Goal: Task Accomplishment & Management: Use online tool/utility

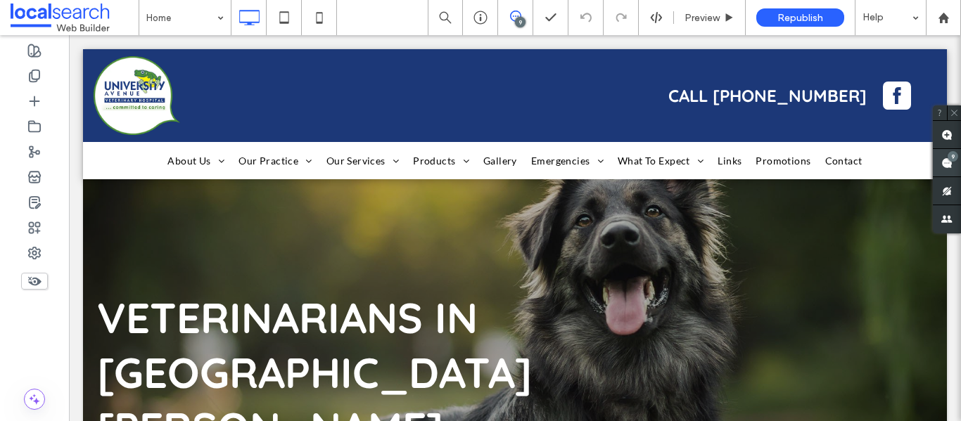
click at [959, 156] on span at bounding box center [947, 162] width 28 height 27
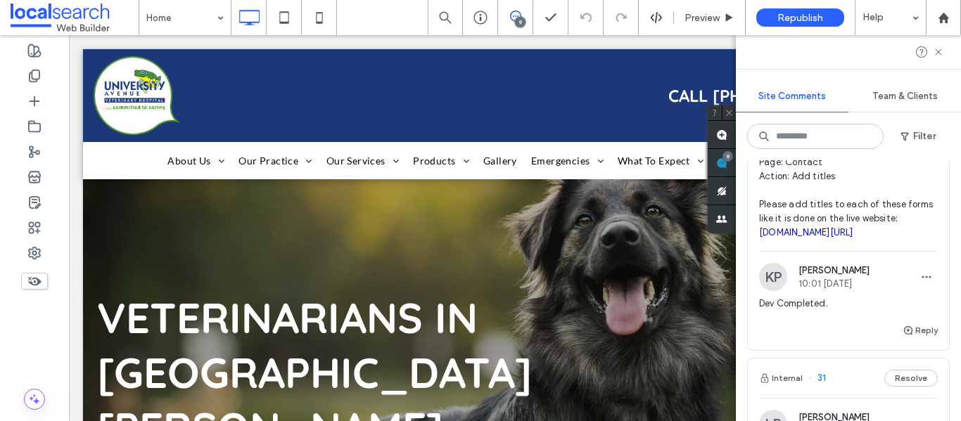
scroll to position [141, 0]
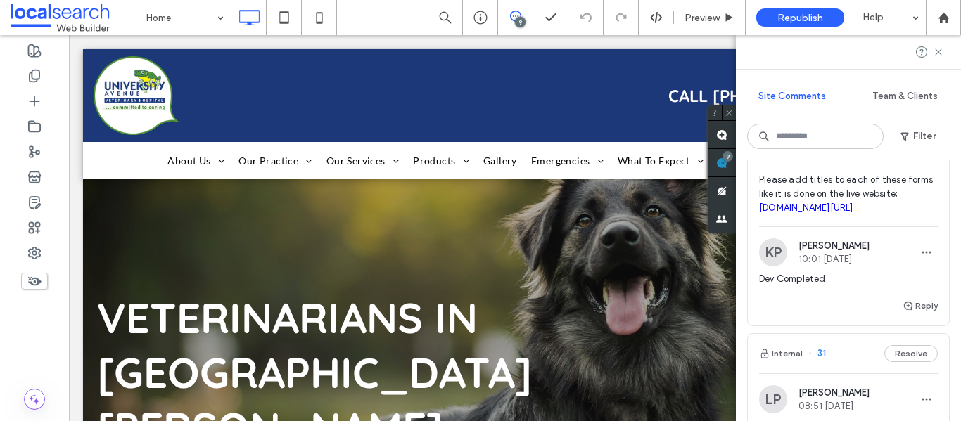
click at [831, 210] on link "[DOMAIN_NAME][URL]" at bounding box center [806, 208] width 94 height 11
click at [925, 191] on span "Platform: Both Page: Contact Action: Add titles Please add titles to each of th…" at bounding box center [848, 166] width 179 height 98
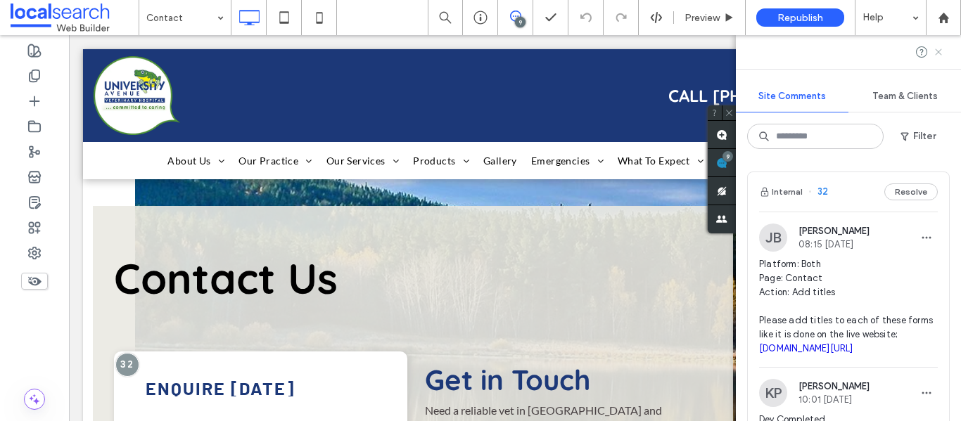
click at [934, 55] on icon at bounding box center [938, 51] width 11 height 11
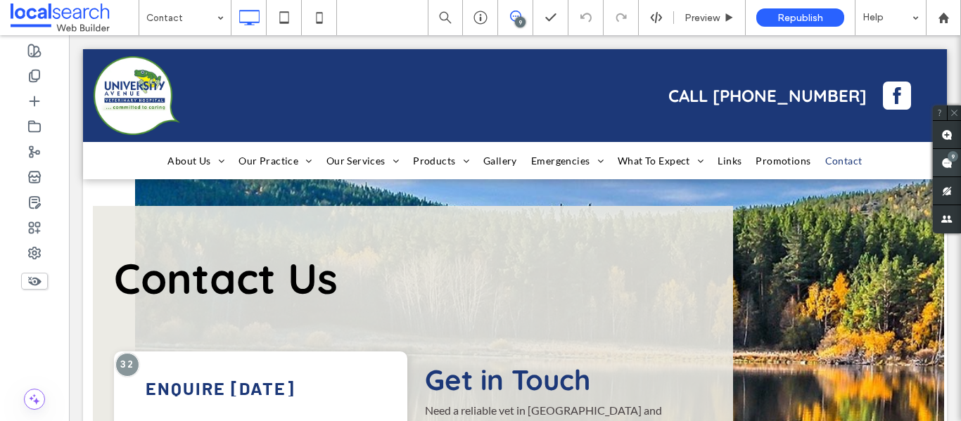
click at [943, 156] on span at bounding box center [947, 162] width 28 height 27
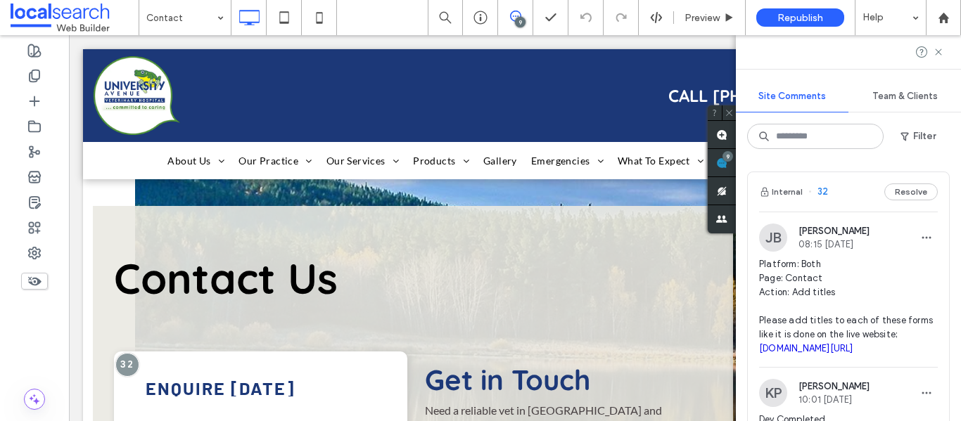
click at [834, 317] on span "Platform: Both Page: Contact Action: Add titles Please add titles to each of th…" at bounding box center [848, 306] width 179 height 98
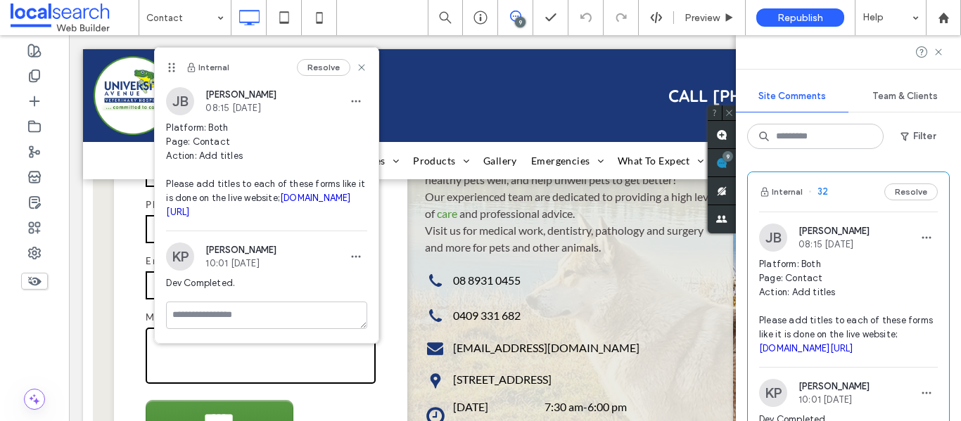
scroll to position [70, 0]
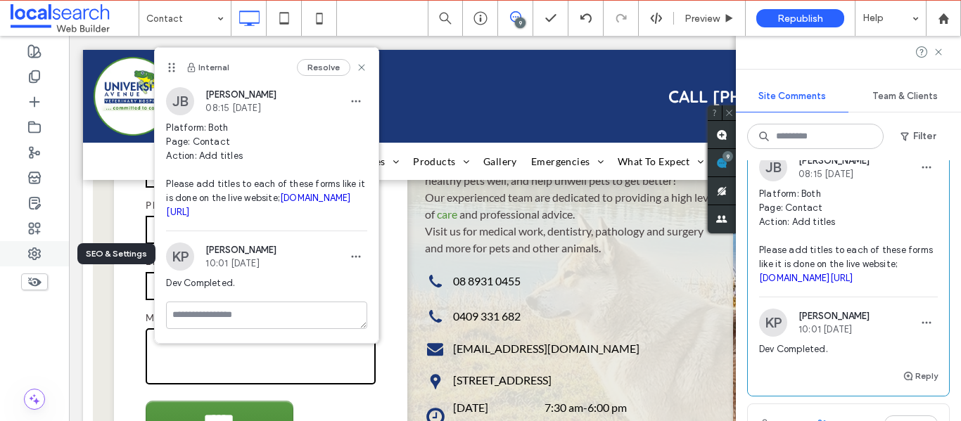
click at [36, 250] on use at bounding box center [34, 253] width 11 height 11
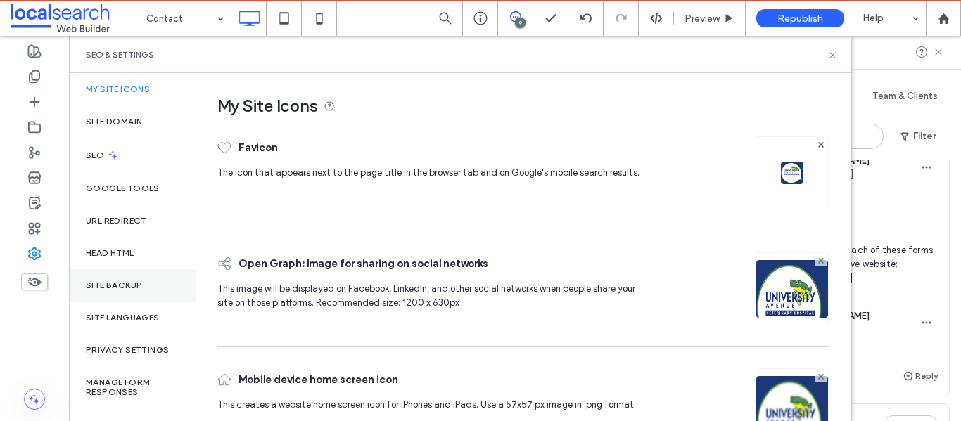
click at [144, 298] on div "Site Backup" at bounding box center [132, 285] width 127 height 32
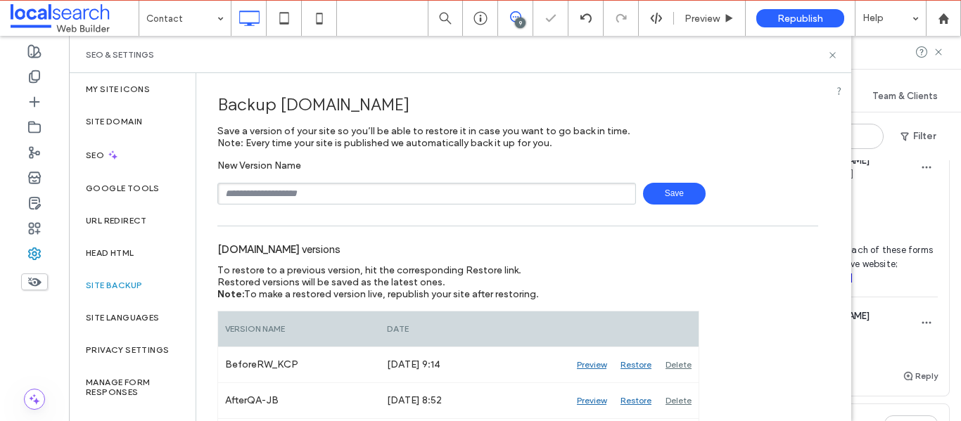
click at [279, 193] on input "text" at bounding box center [426, 194] width 419 height 22
click at [667, 191] on span "Save" at bounding box center [674, 194] width 63 height 22
type input "**********"
click at [658, 192] on span "Save" at bounding box center [674, 194] width 63 height 22
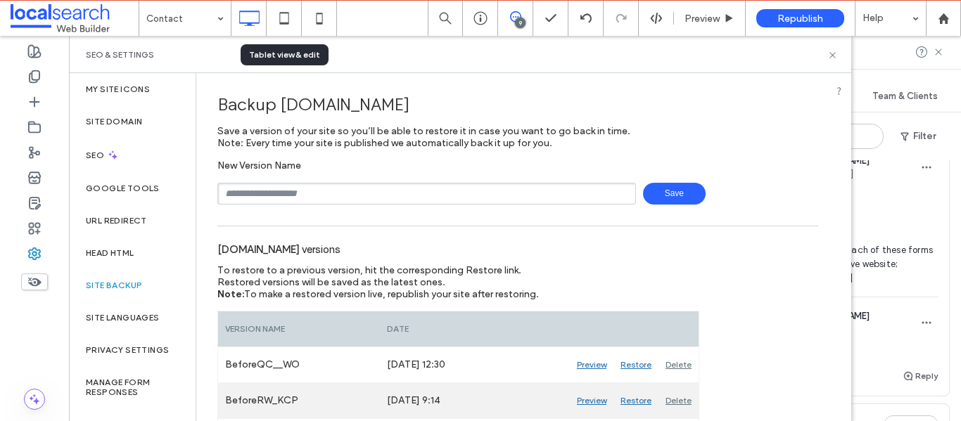
click at [595, 400] on div "Preview" at bounding box center [592, 400] width 44 height 35
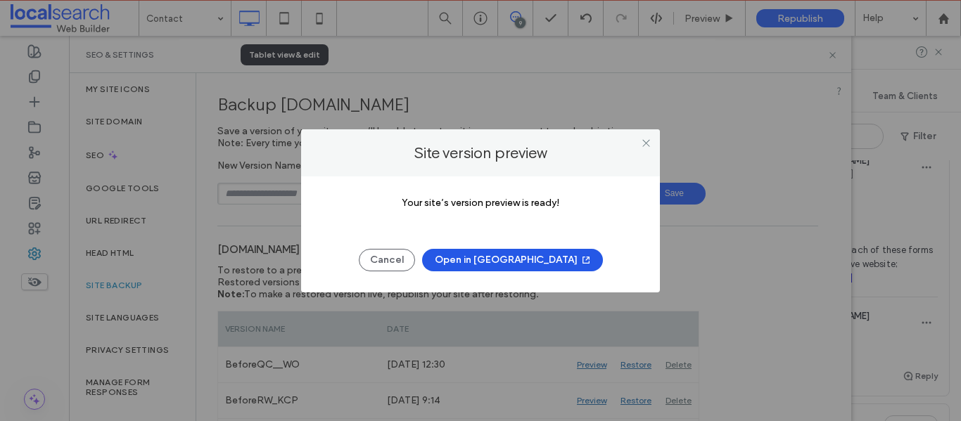
click at [514, 253] on button "Open in [GEOGRAPHIC_DATA]" at bounding box center [512, 260] width 181 height 23
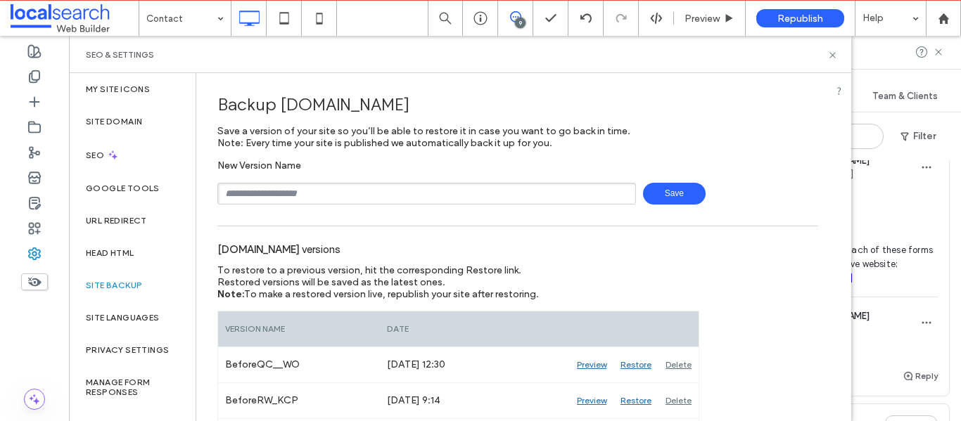
click at [824, 56] on div "SEO & Settings" at bounding box center [460, 54] width 748 height 11
click at [826, 56] on div "SEO & Settings" at bounding box center [460, 54] width 748 height 11
click at [829, 50] on icon at bounding box center [832, 55] width 11 height 11
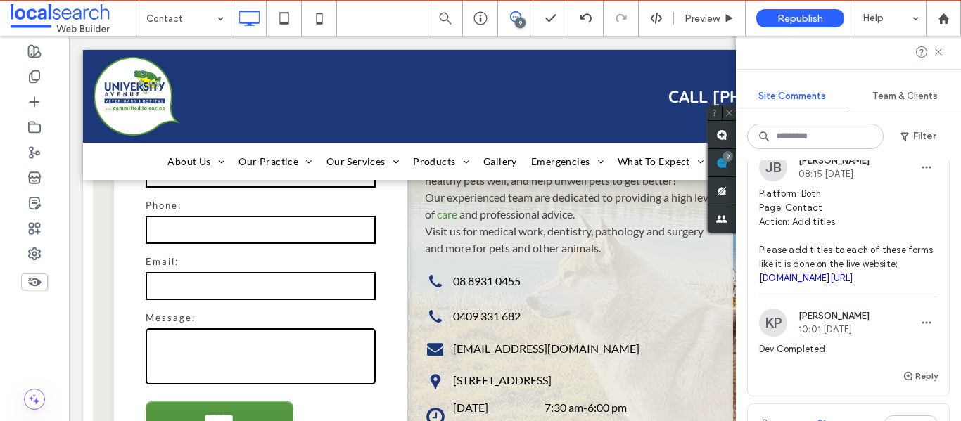
scroll to position [0, 0]
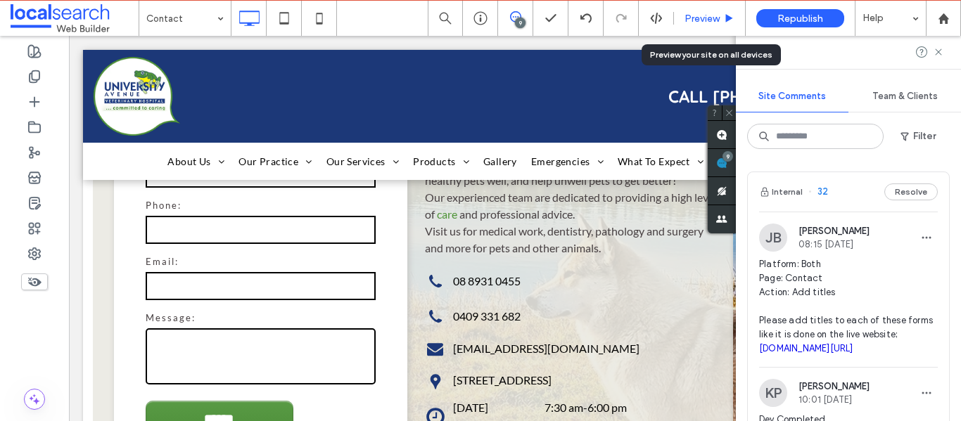
click at [709, 20] on span "Preview" at bounding box center [701, 19] width 35 height 12
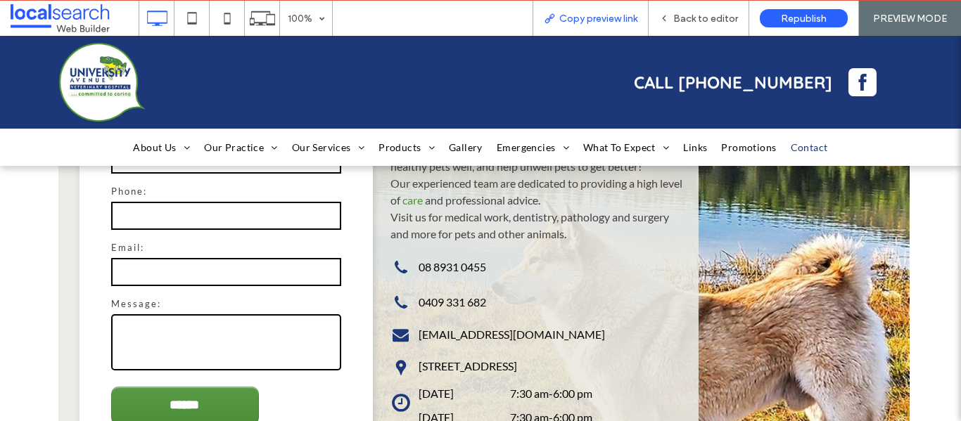
click at [601, 8] on div "Copy preview link" at bounding box center [591, 18] width 116 height 35
click at [594, 11] on div "Copy preview link" at bounding box center [591, 18] width 116 height 35
click at [611, 20] on span "Copy preview link" at bounding box center [598, 19] width 78 height 12
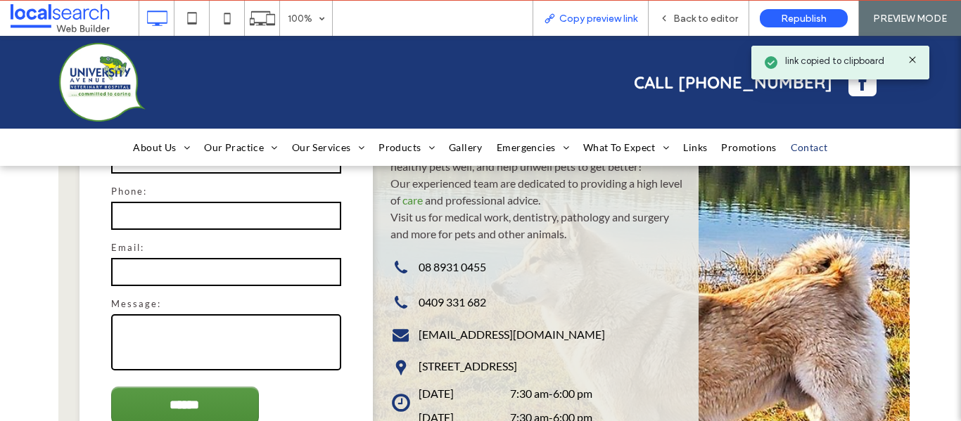
click at [585, 18] on span "Copy preview link" at bounding box center [598, 19] width 78 height 12
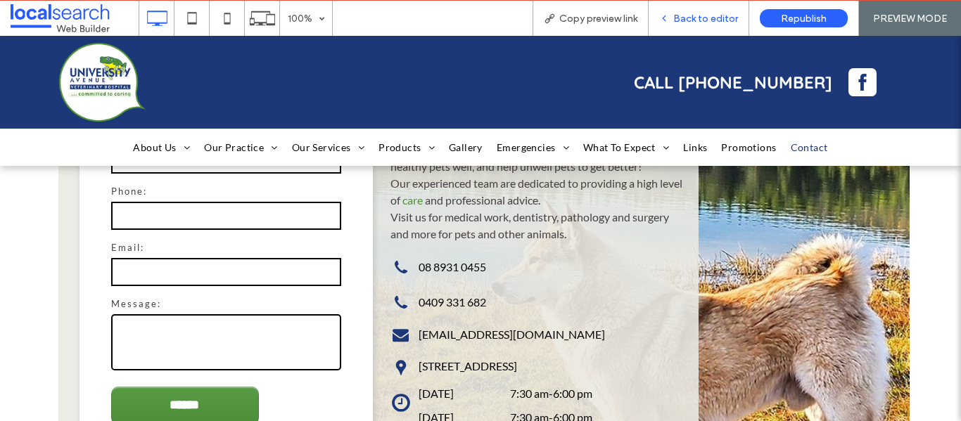
click at [689, 20] on span "Back to editor" at bounding box center [705, 19] width 65 height 12
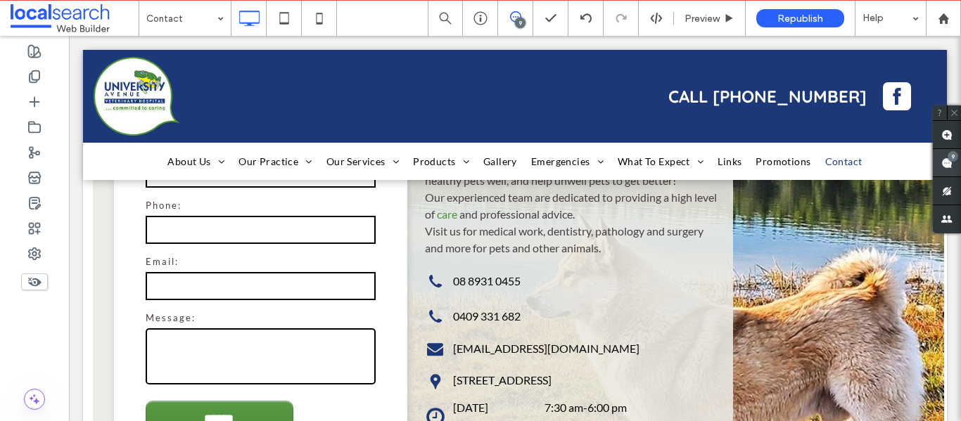
click at [954, 159] on div "9" at bounding box center [953, 156] width 11 height 11
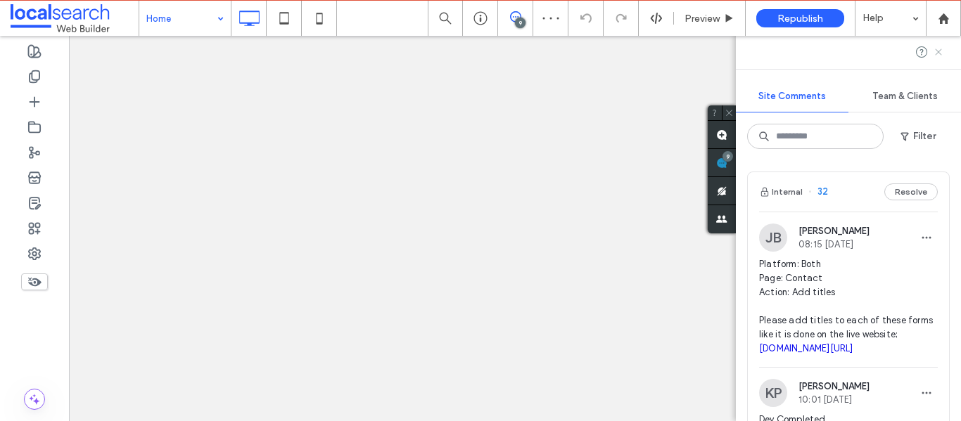
click at [934, 54] on icon at bounding box center [938, 51] width 11 height 11
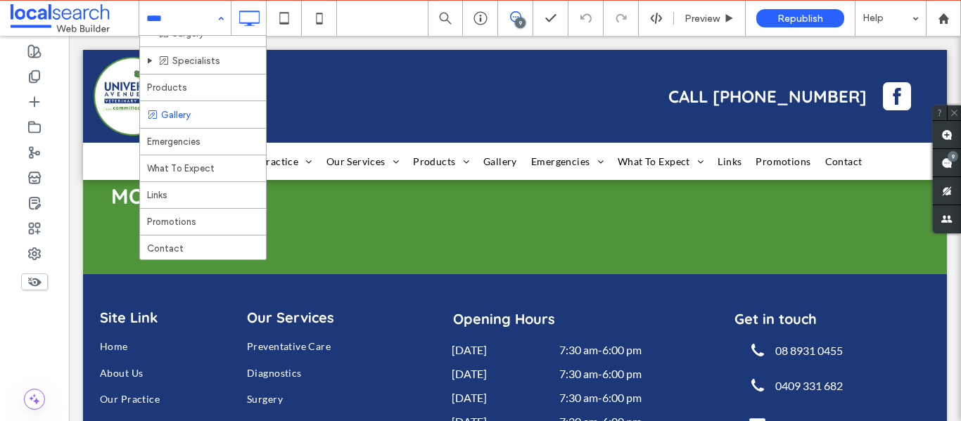
scroll to position [180, 0]
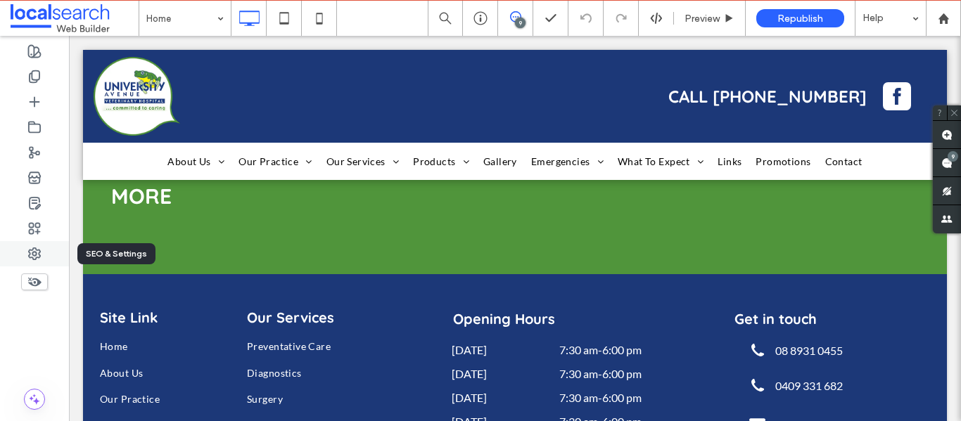
click at [58, 253] on div at bounding box center [34, 253] width 69 height 25
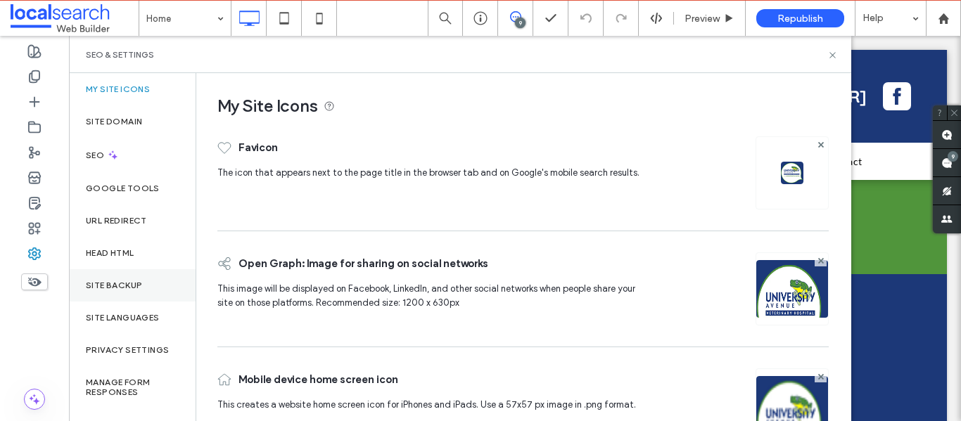
click at [144, 279] on div "Site Backup" at bounding box center [132, 285] width 127 height 32
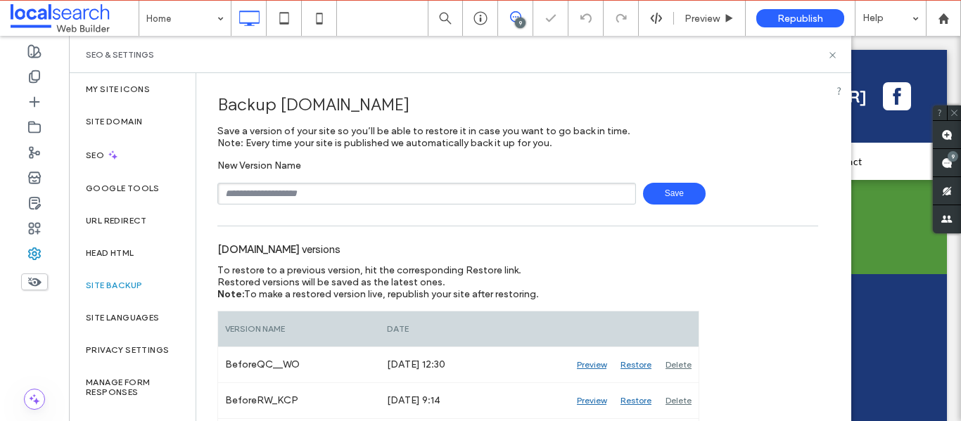
click at [288, 186] on input "text" at bounding box center [426, 194] width 419 height 22
click at [262, 198] on input "**********" at bounding box center [426, 194] width 419 height 22
type input "**********"
click at [670, 188] on span "Save" at bounding box center [674, 194] width 63 height 22
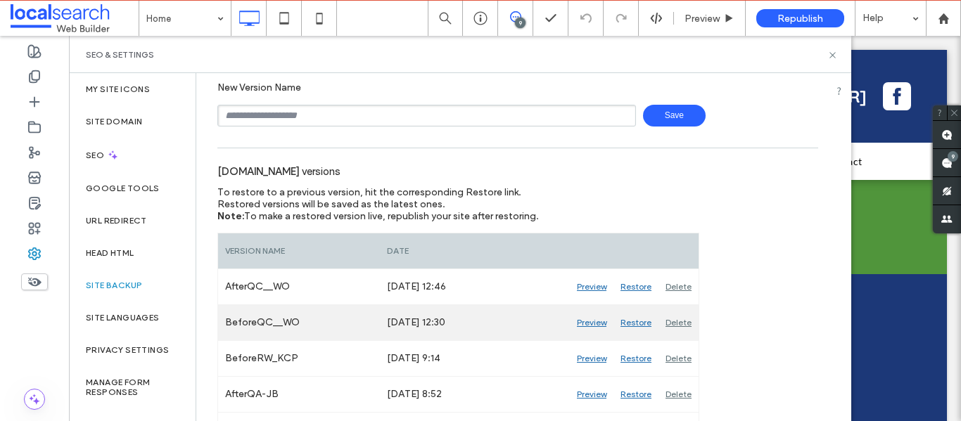
scroll to position [211, 0]
